Goal: Task Accomplishment & Management: Use online tool/utility

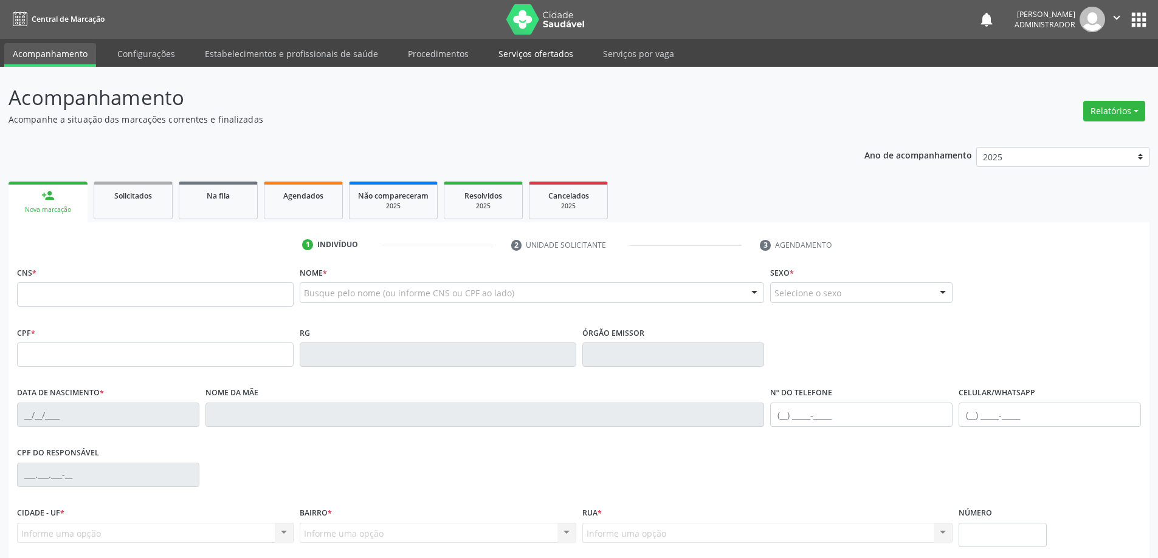
click at [536, 55] on link "Serviços ofertados" at bounding box center [536, 53] width 92 height 21
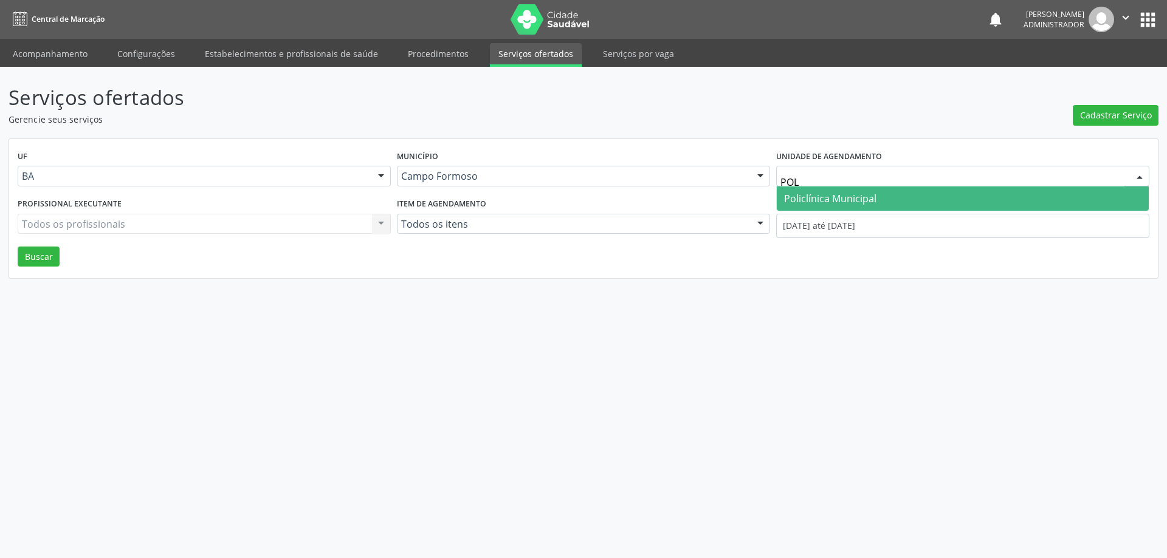
type input "POLI"
click at [841, 196] on span "Policlínica Municipal" at bounding box center [830, 198] width 92 height 13
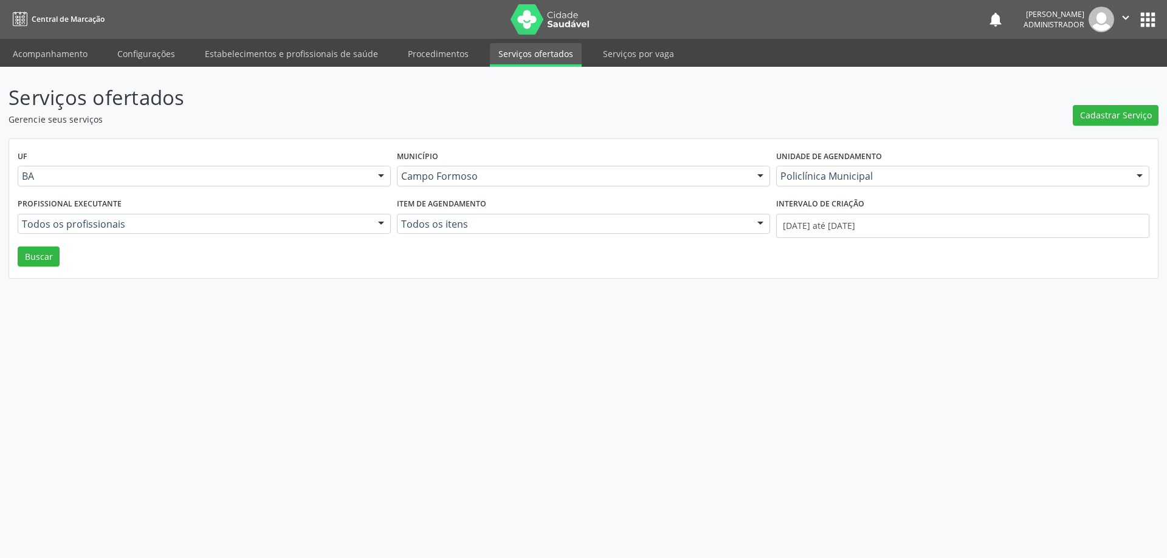
click at [380, 222] on div at bounding box center [381, 225] width 18 height 21
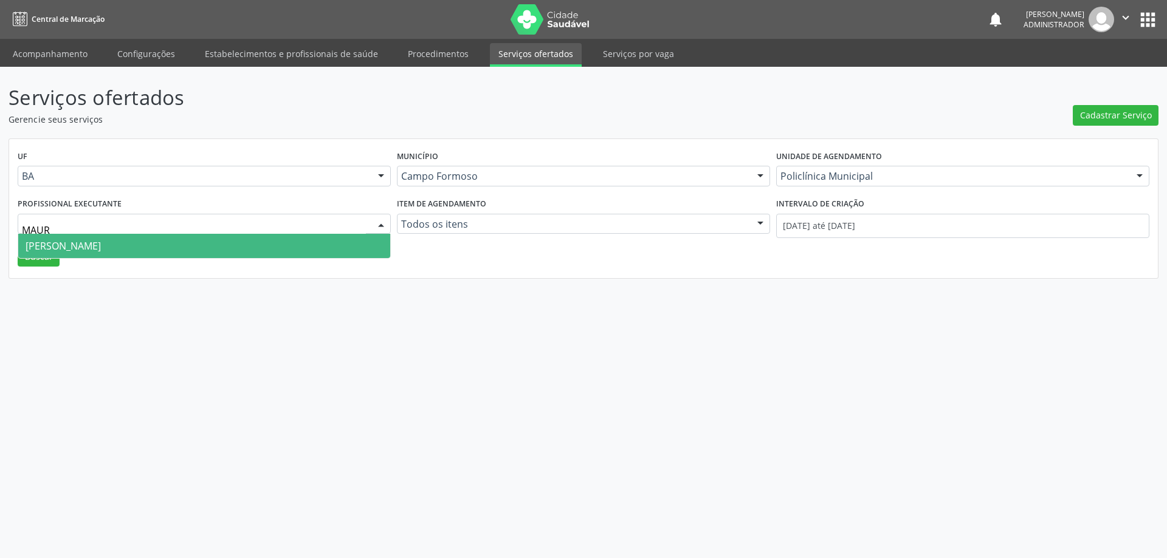
type input "MAURI"
click at [357, 235] on span "[PERSON_NAME]" at bounding box center [204, 246] width 372 height 24
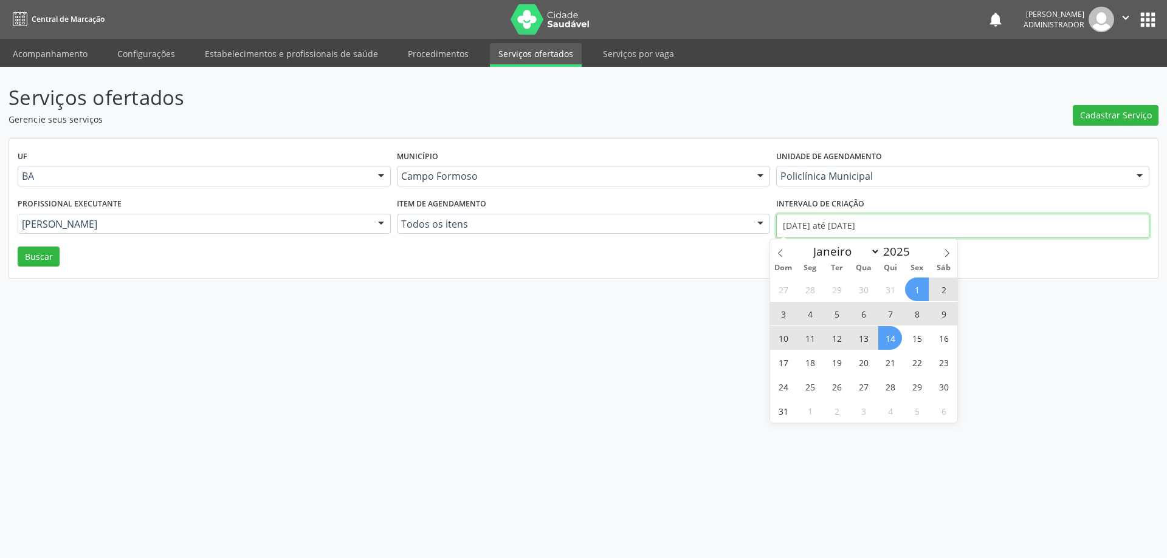
click at [836, 227] on input "01/08/2025 até 14/08/2025" at bounding box center [962, 226] width 373 height 24
click at [774, 251] on span at bounding box center [780, 249] width 21 height 21
select select "6"
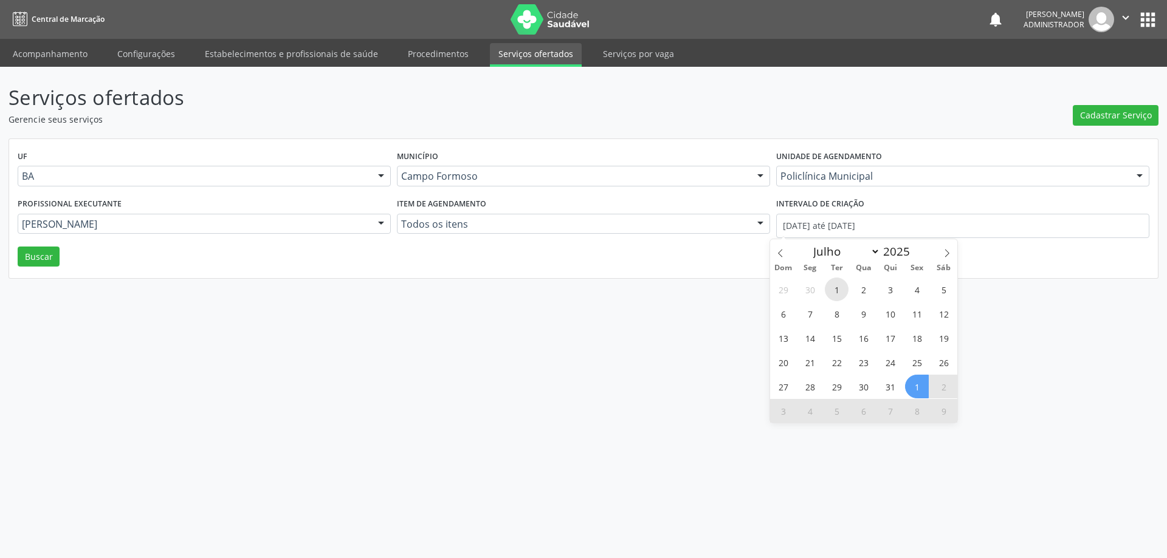
click at [832, 289] on span "1" at bounding box center [837, 290] width 24 height 24
type input "01/07/2025"
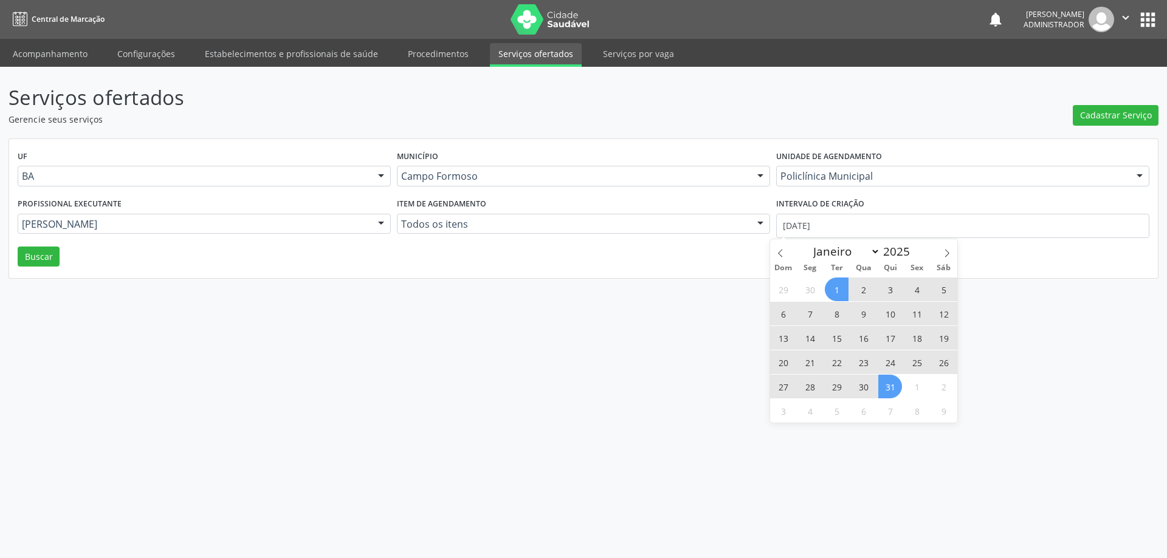
click at [888, 393] on span "31" at bounding box center [890, 387] width 24 height 24
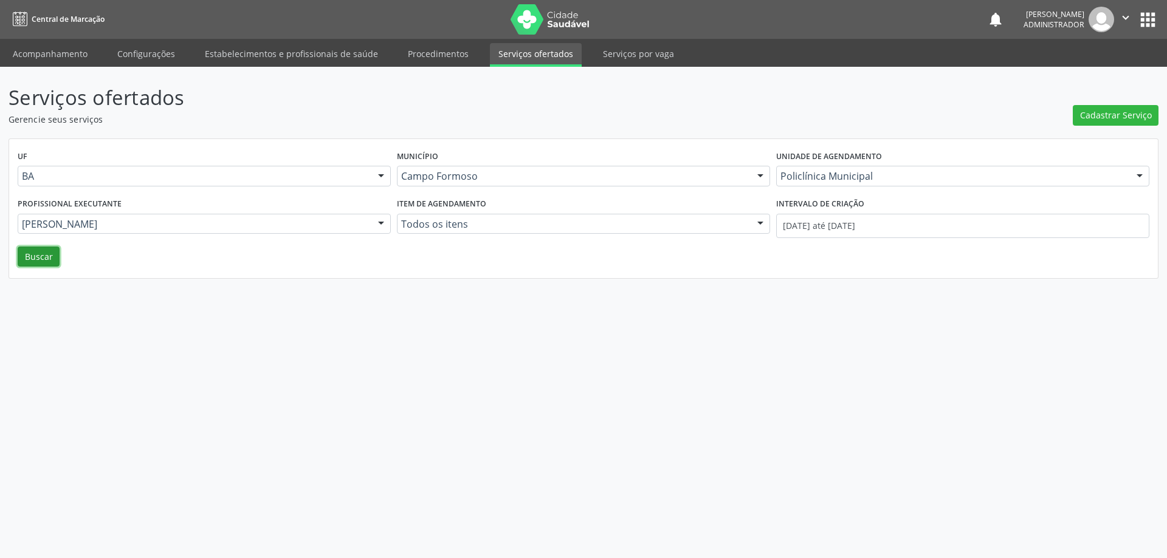
click at [32, 257] on button "Buscar" at bounding box center [39, 257] width 42 height 21
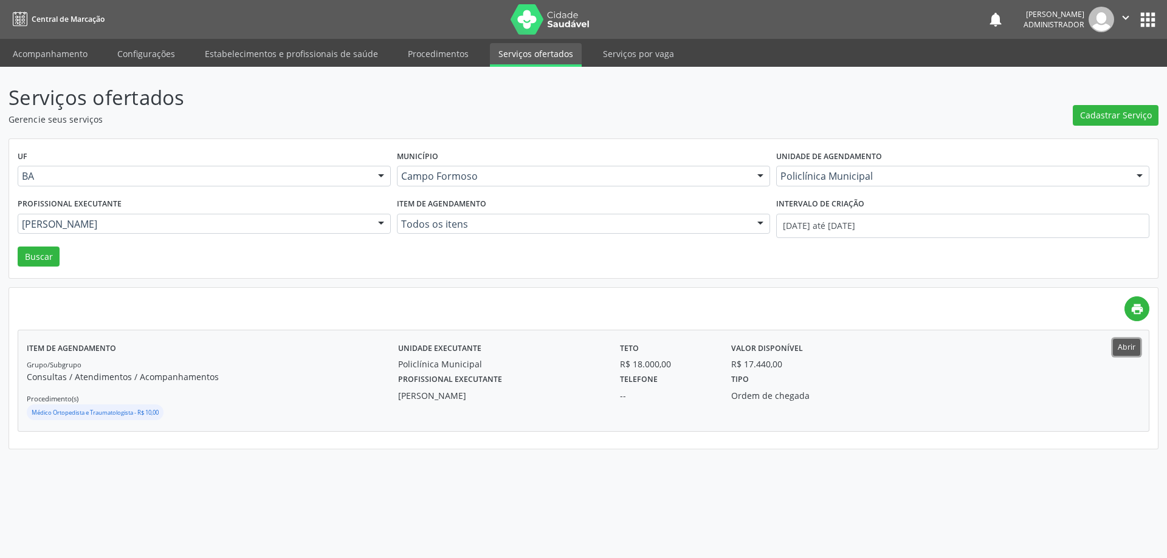
click at [1127, 349] on button "Abrir" at bounding box center [1126, 347] width 27 height 16
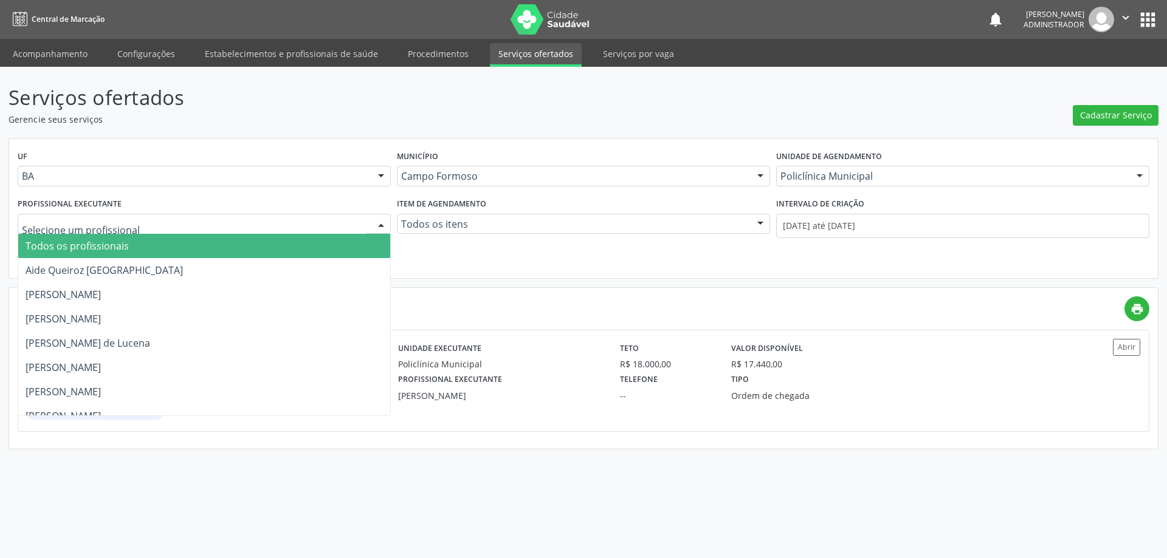
click at [380, 218] on div at bounding box center [381, 225] width 18 height 21
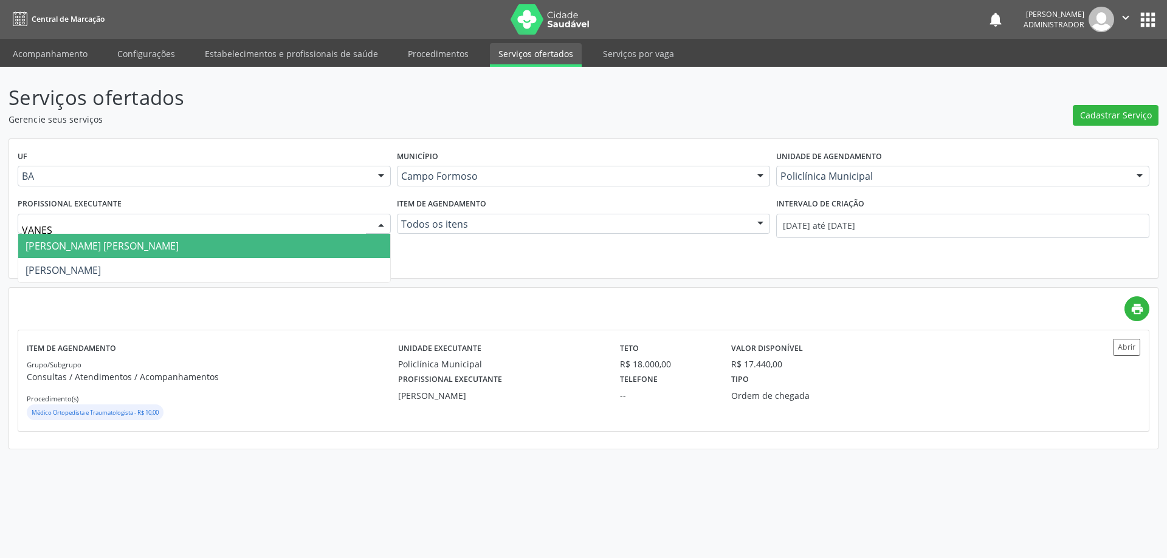
type input "VANESS"
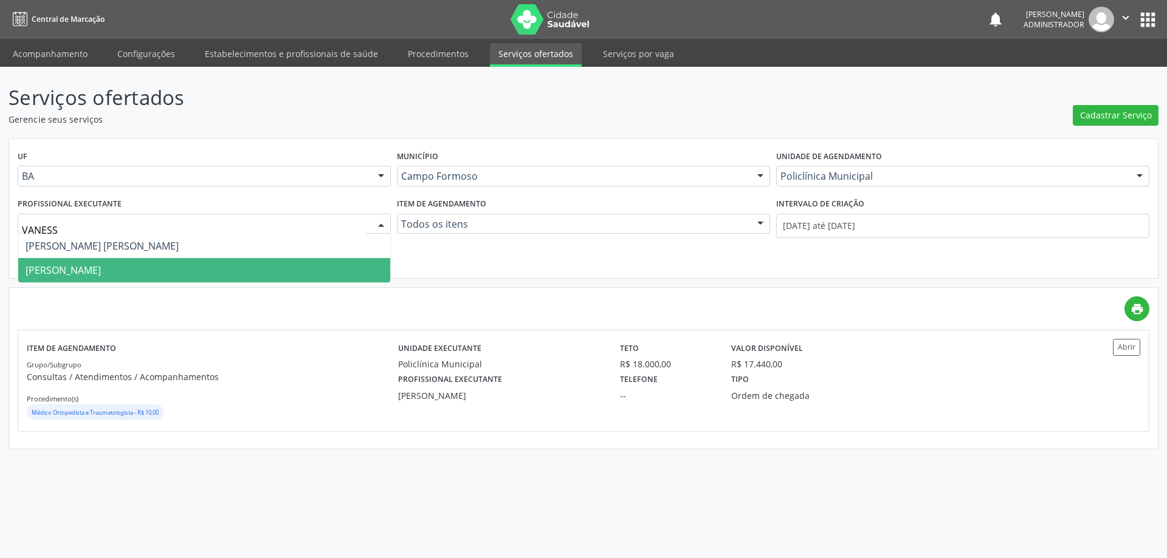
click at [320, 271] on span "Vanessa de Queiroz Lustiago Monteiro" at bounding box center [204, 270] width 372 height 24
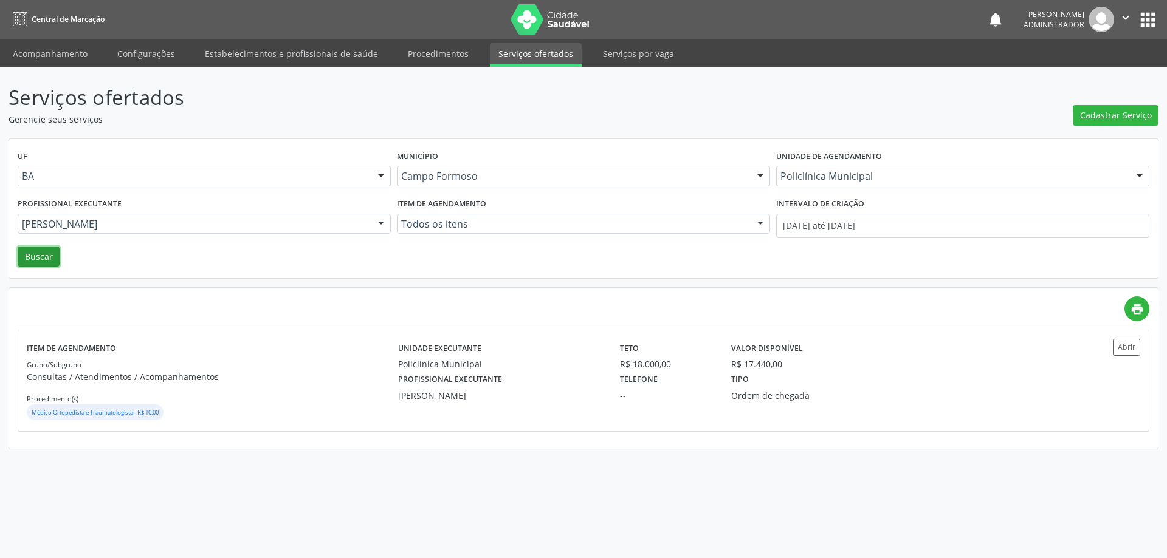
drag, startPoint x: 43, startPoint y: 255, endPoint x: 59, endPoint y: 255, distance: 16.4
click at [53, 255] on button "Buscar" at bounding box center [39, 257] width 42 height 21
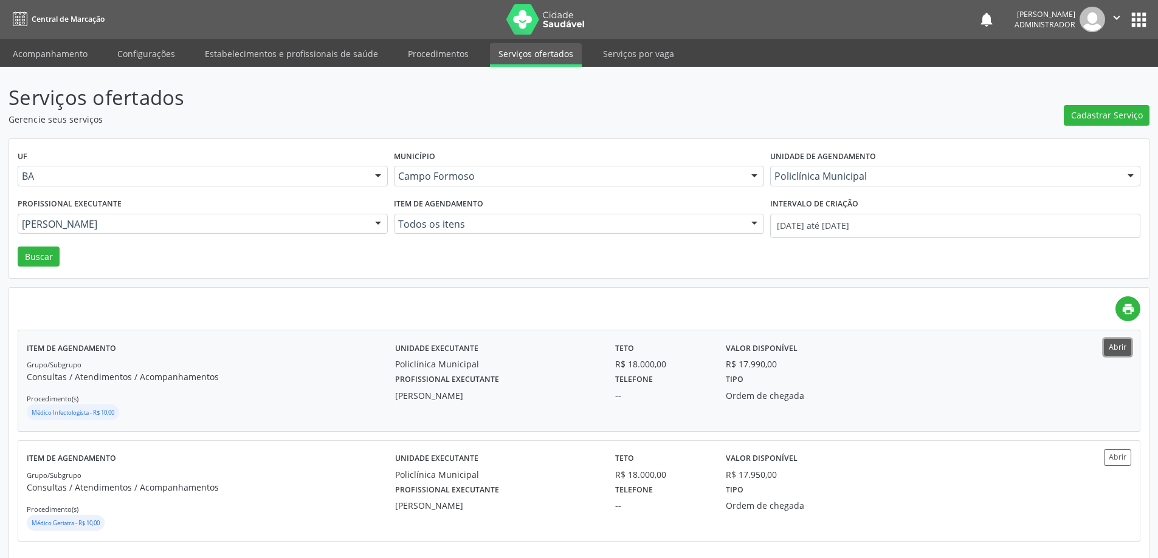
click at [1124, 339] on button "Abrir" at bounding box center [1117, 347] width 27 height 16
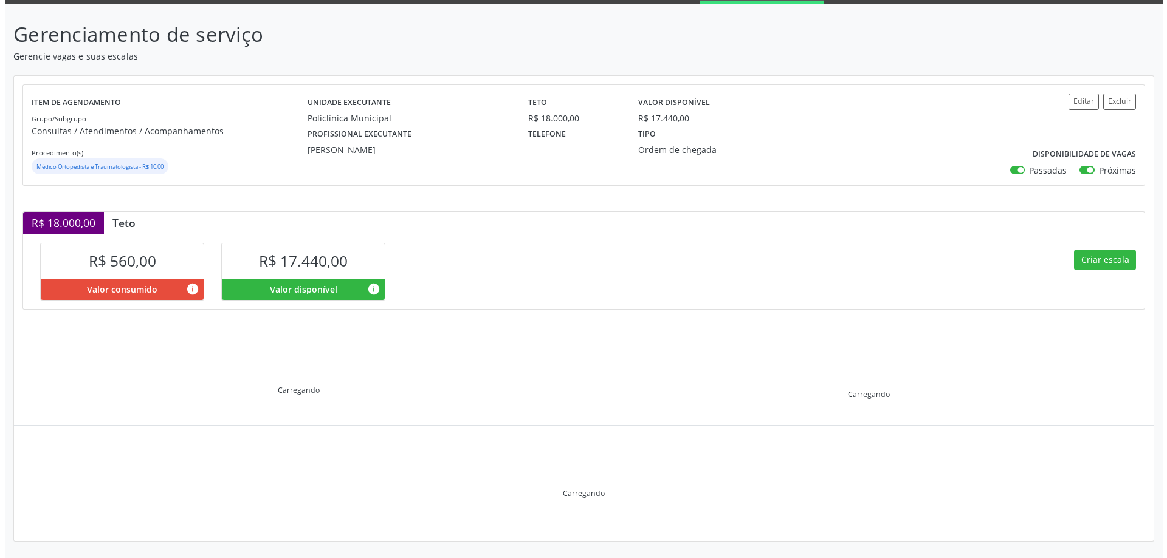
scroll to position [64, 0]
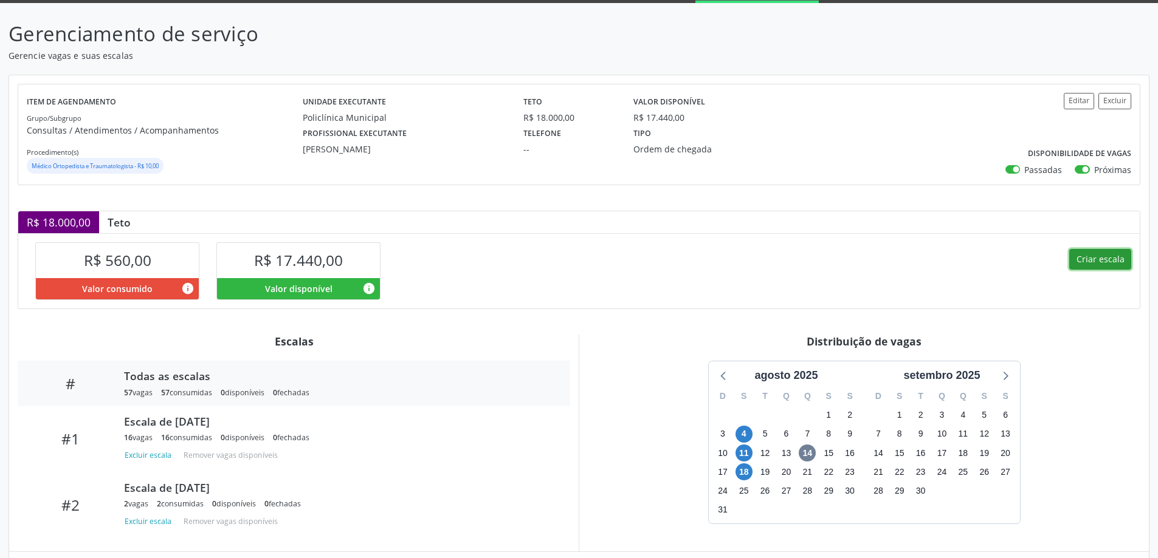
click at [1091, 256] on button "Criar escala" at bounding box center [1100, 259] width 62 height 21
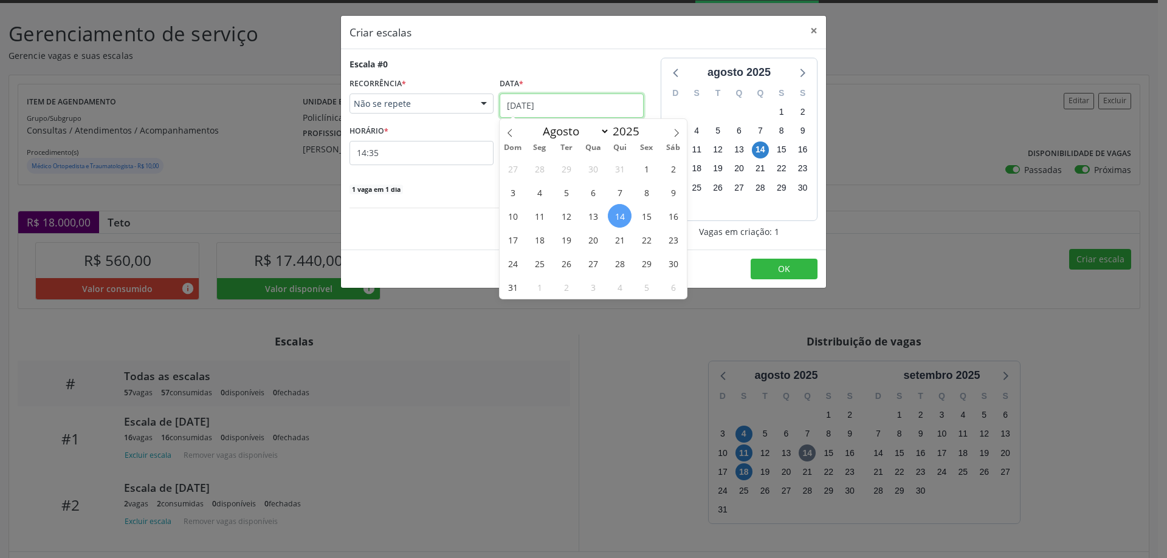
click at [545, 107] on input "[DATE]" at bounding box center [572, 106] width 144 height 24
click at [540, 238] on span "18" at bounding box center [539, 240] width 24 height 24
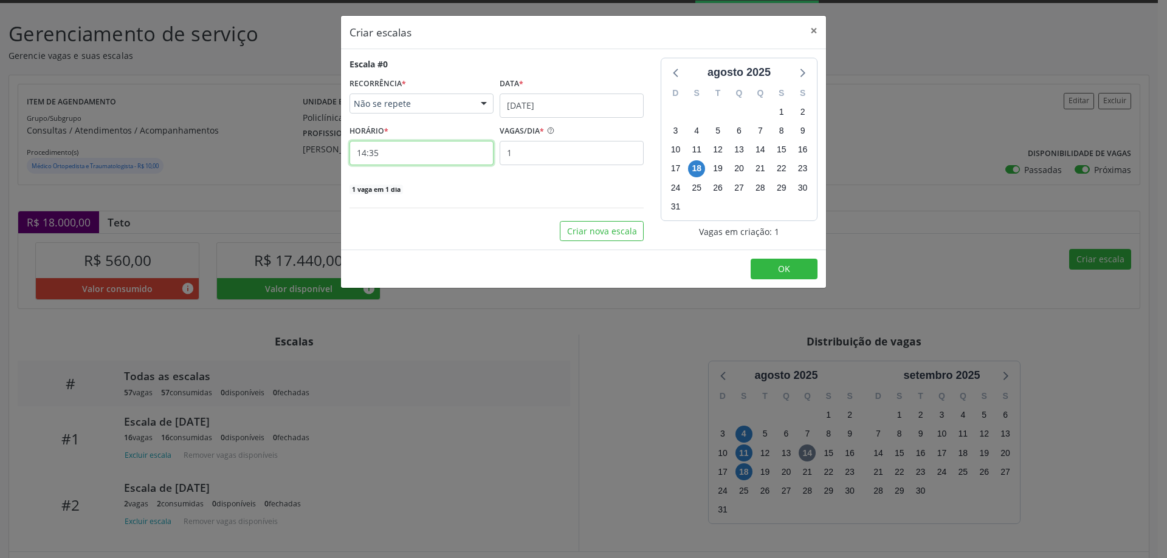
click at [442, 157] on input "14:35" at bounding box center [421, 153] width 144 height 24
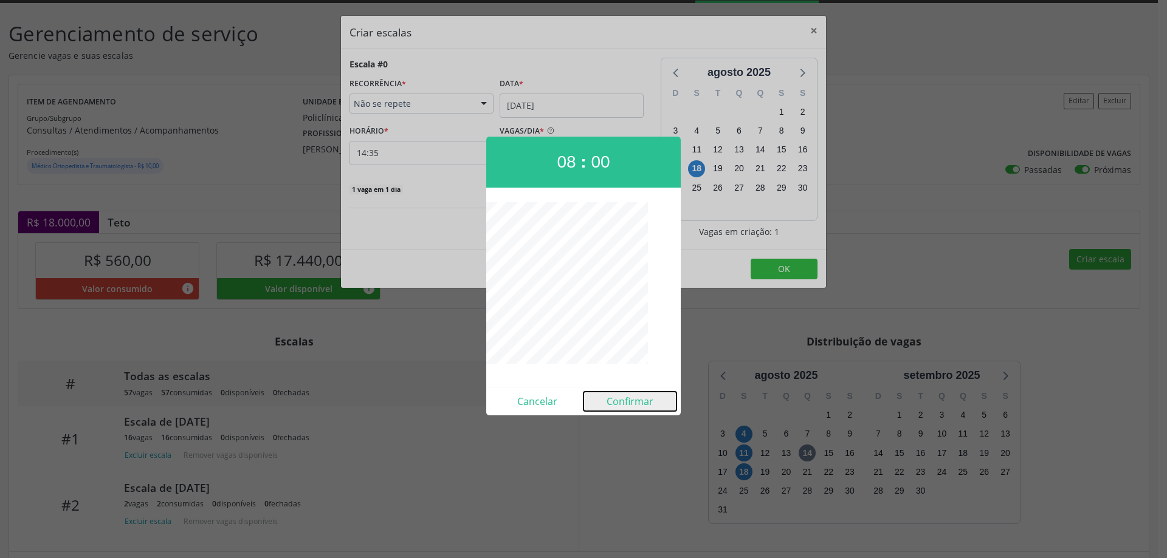
drag, startPoint x: 637, startPoint y: 399, endPoint x: 681, endPoint y: 377, distance: 49.2
click at [639, 400] on button "Confirmar" at bounding box center [629, 401] width 93 height 19
type input "08:00"
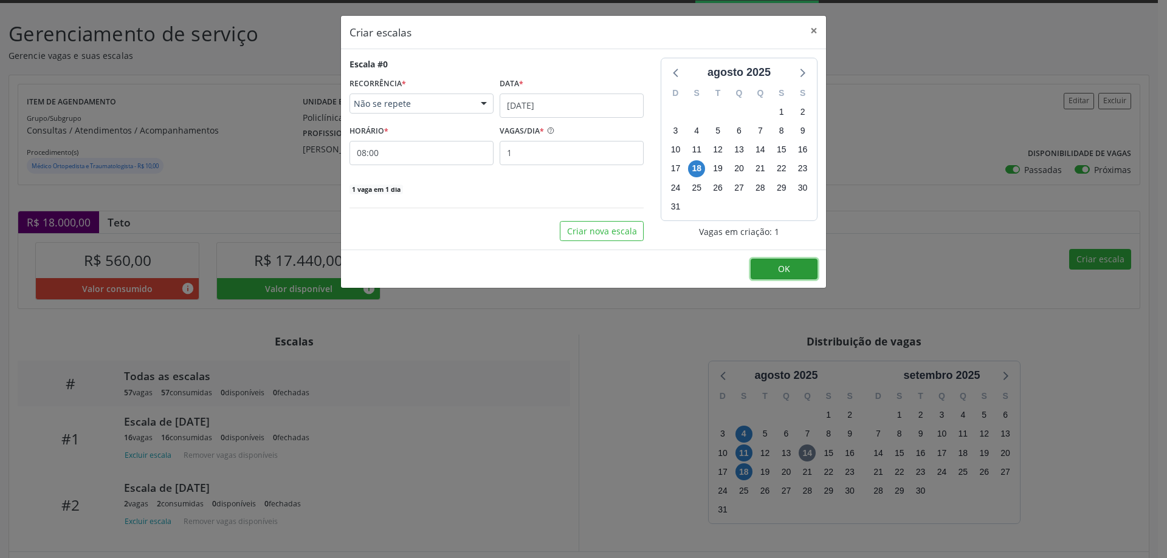
click at [773, 272] on button "OK" at bounding box center [783, 269] width 67 height 21
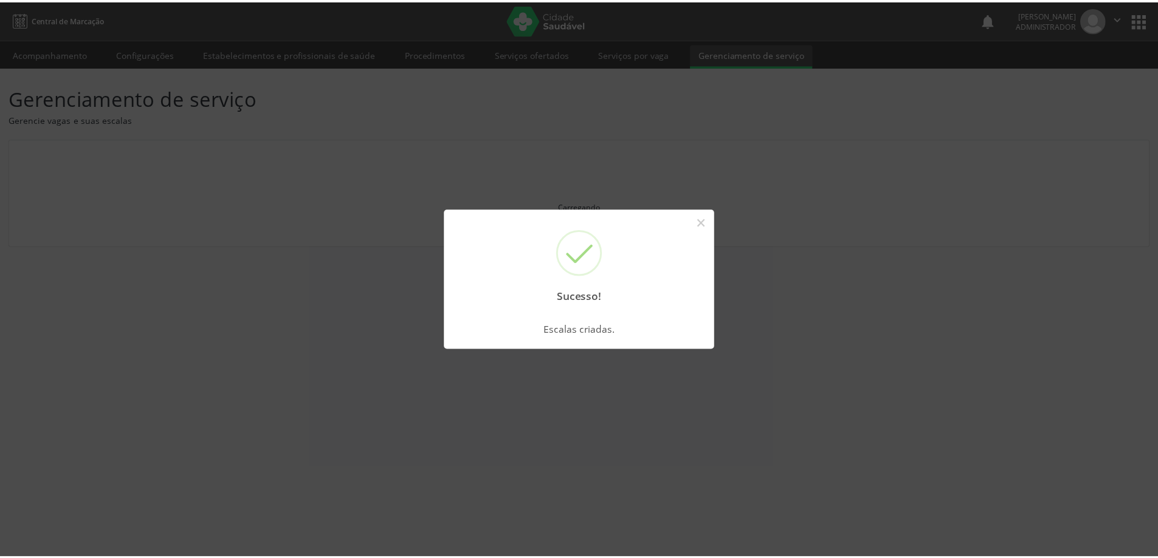
scroll to position [0, 0]
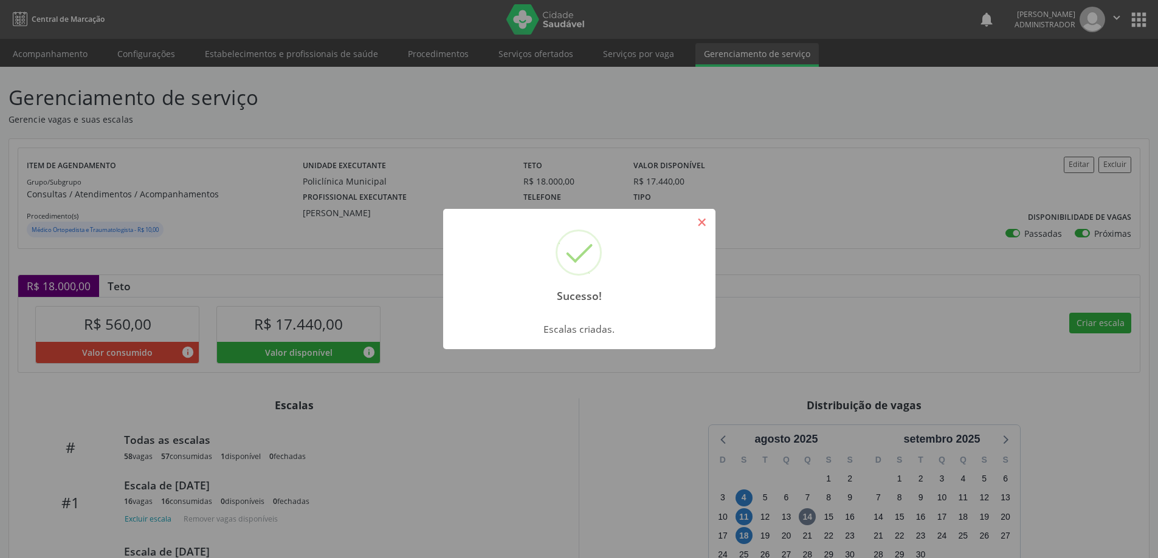
click at [704, 221] on button "×" at bounding box center [702, 222] width 21 height 21
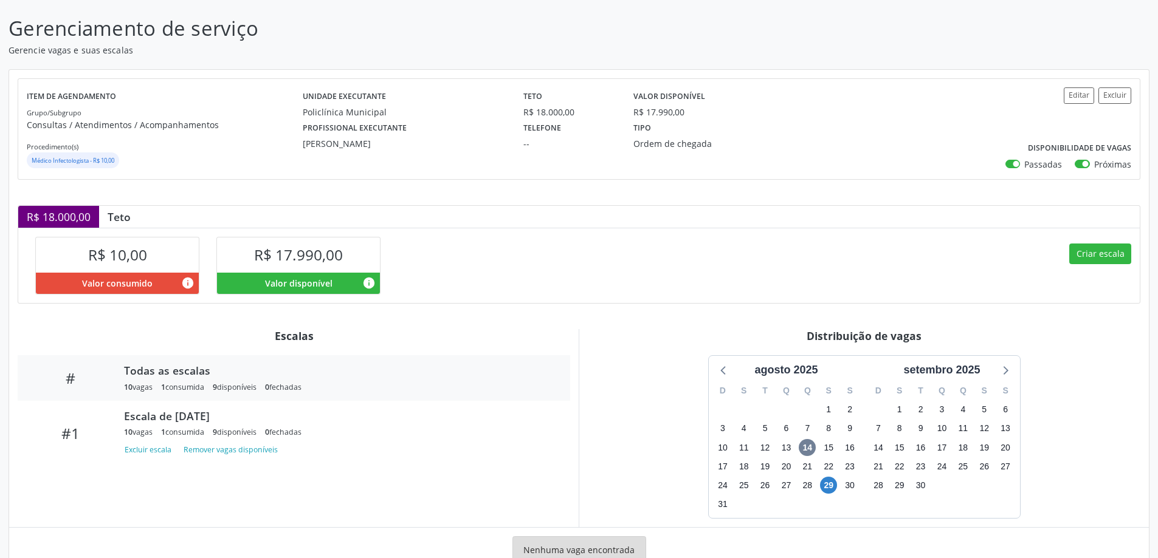
scroll to position [48, 0]
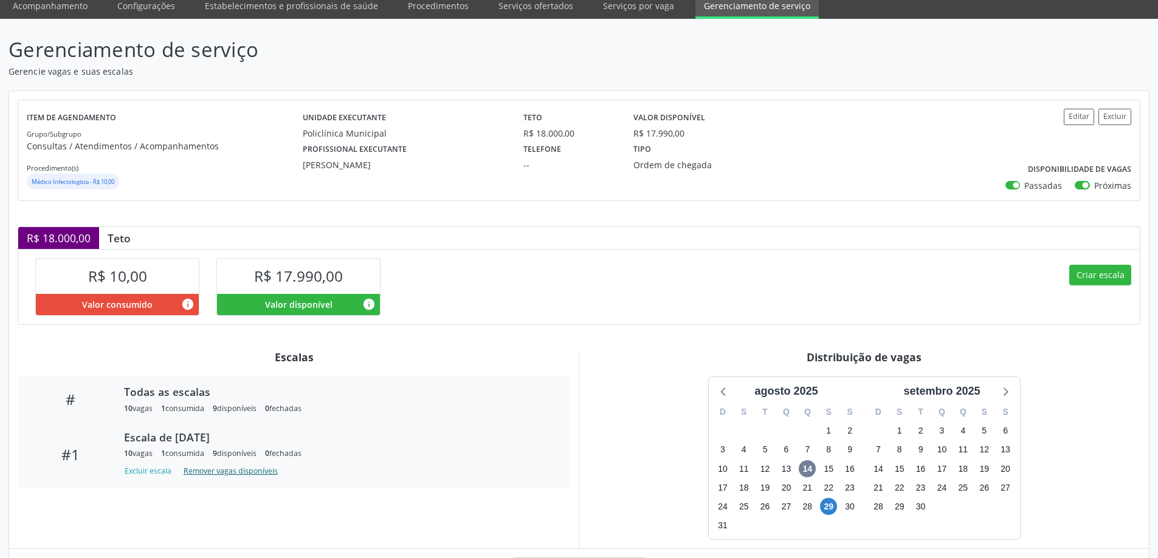
click at [221, 470] on button "Remover vagas disponíveis" at bounding box center [231, 471] width 104 height 16
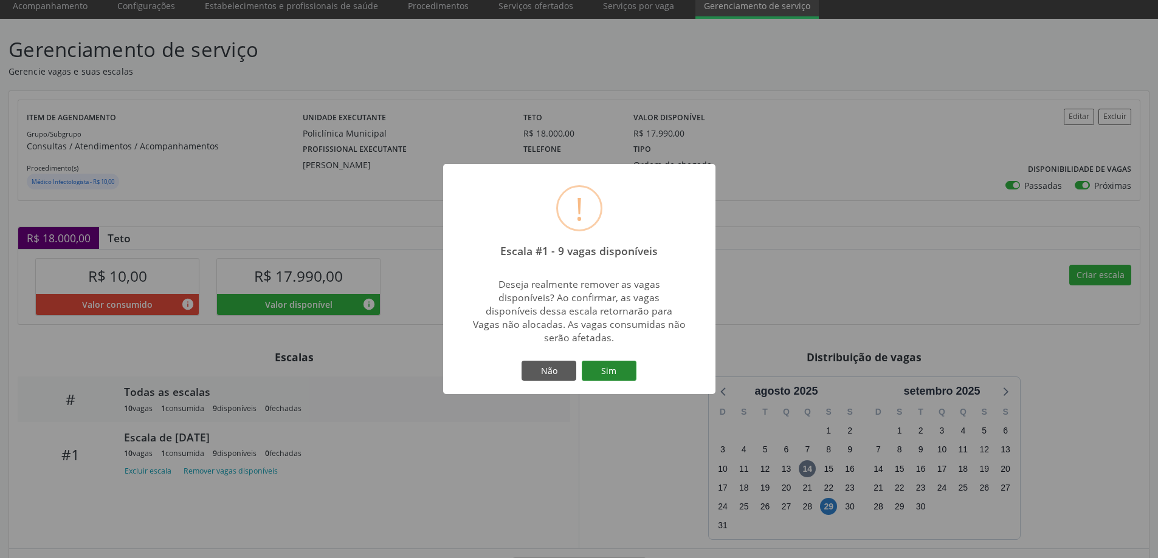
click at [605, 369] on button "Sim" at bounding box center [609, 371] width 55 height 21
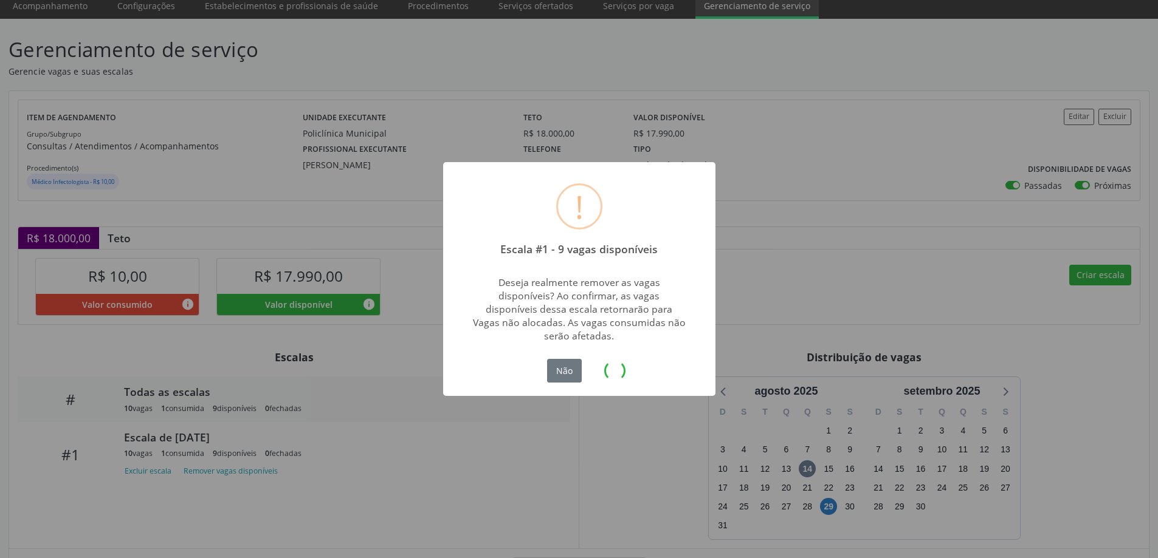
scroll to position [0, 0]
